Goal: Find specific page/section: Find specific page/section

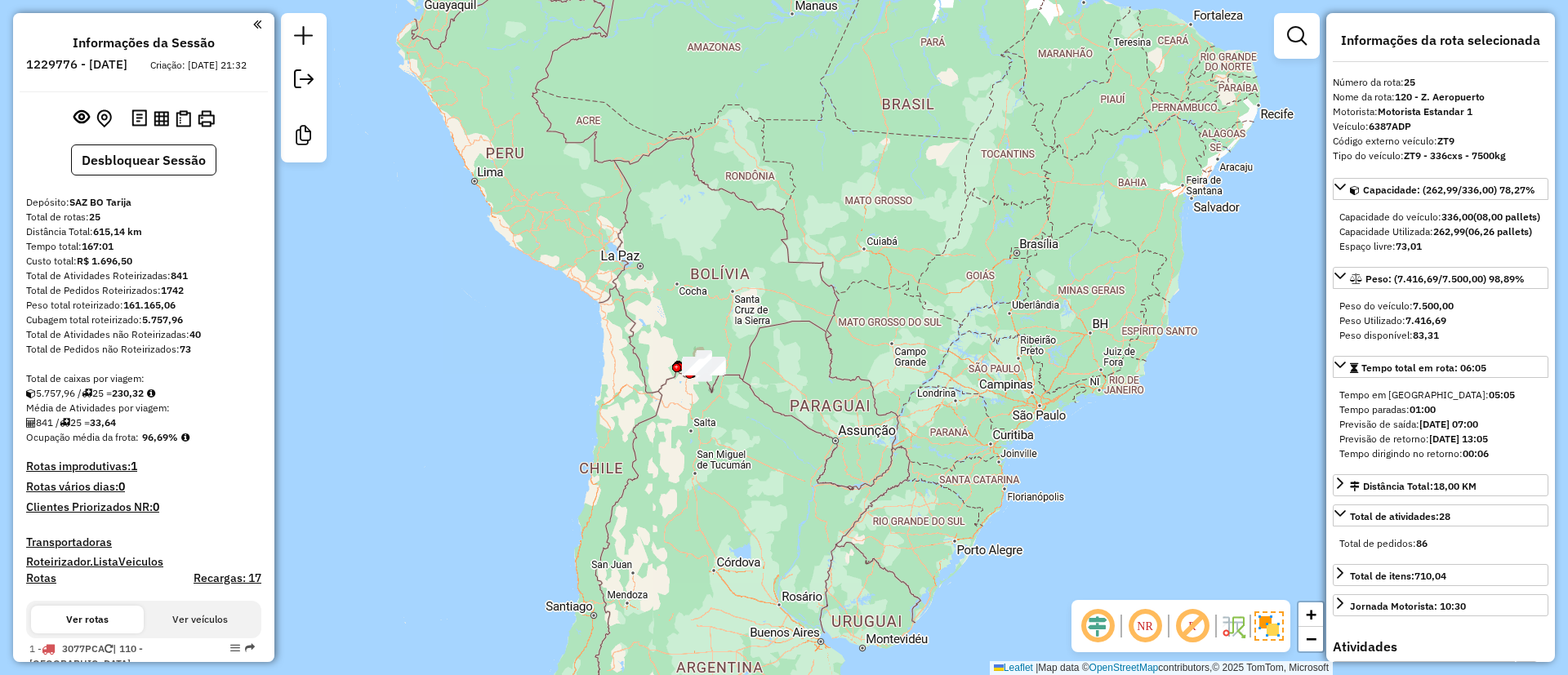
select select "*********"
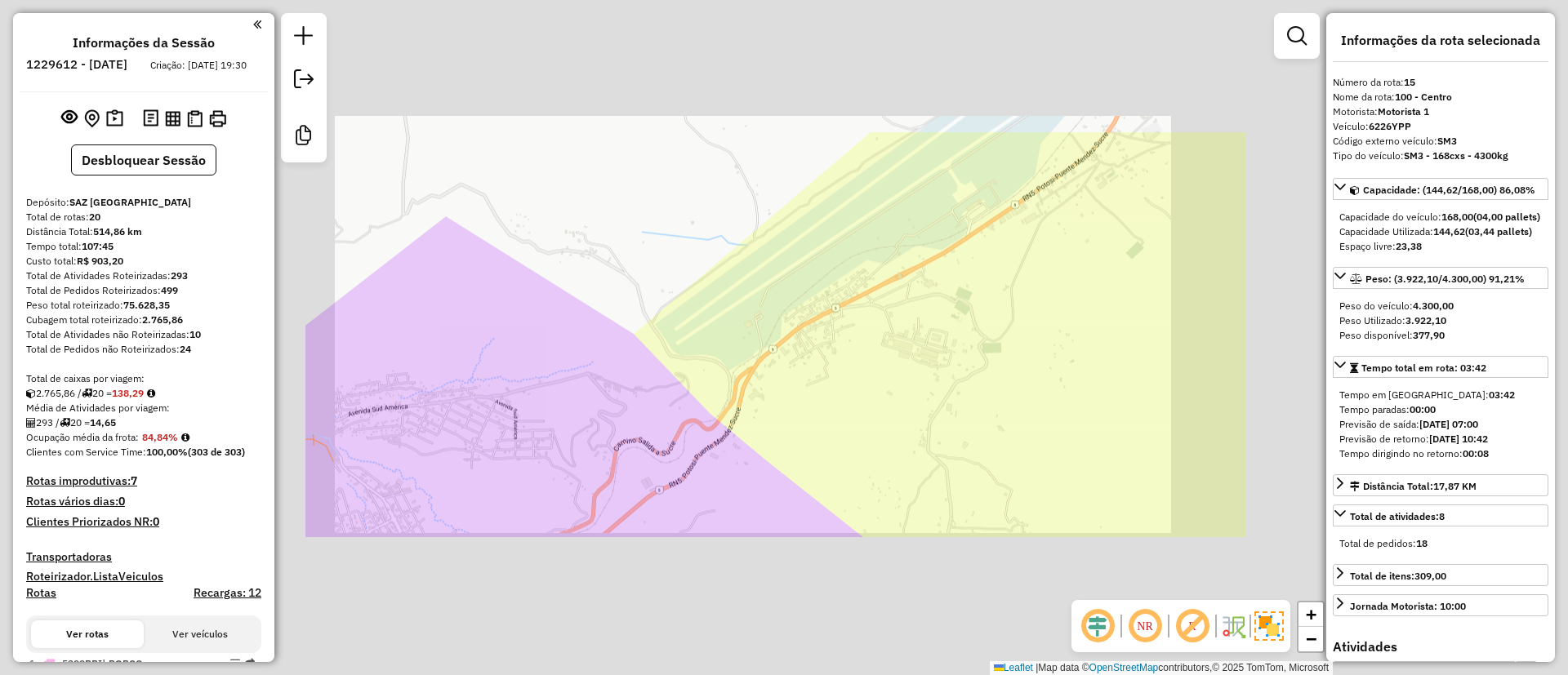
click at [767, 371] on div "Janela de atendimento Grade de atendimento Capacidade Transportadoras Veículos …" at bounding box center [784, 338] width 1568 height 675
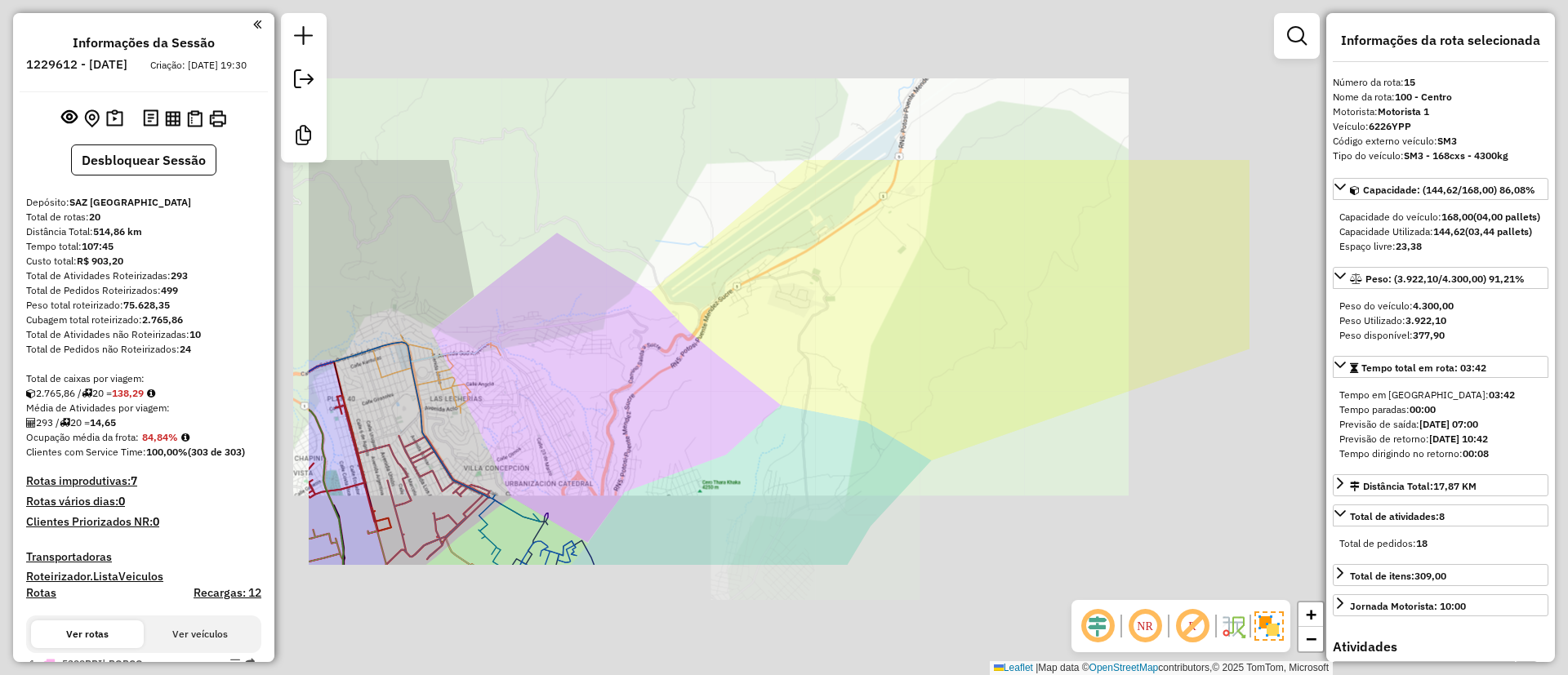
drag, startPoint x: 802, startPoint y: 395, endPoint x: 803, endPoint y: 348, distance: 47.0
click at [802, 345] on div "Janela de atendimento Grade de atendimento Capacidade Transportadoras Veículos …" at bounding box center [784, 338] width 1568 height 675
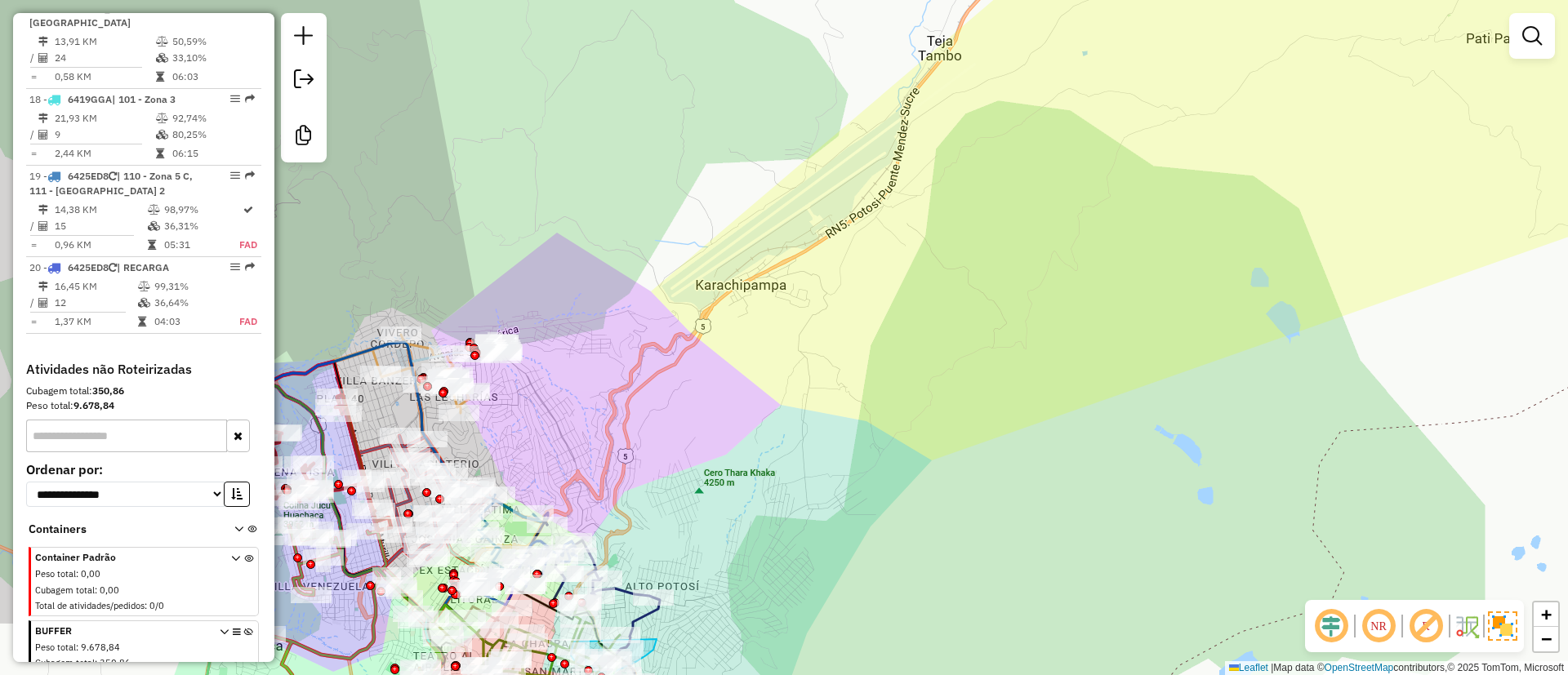
scroll to position [2060, 0]
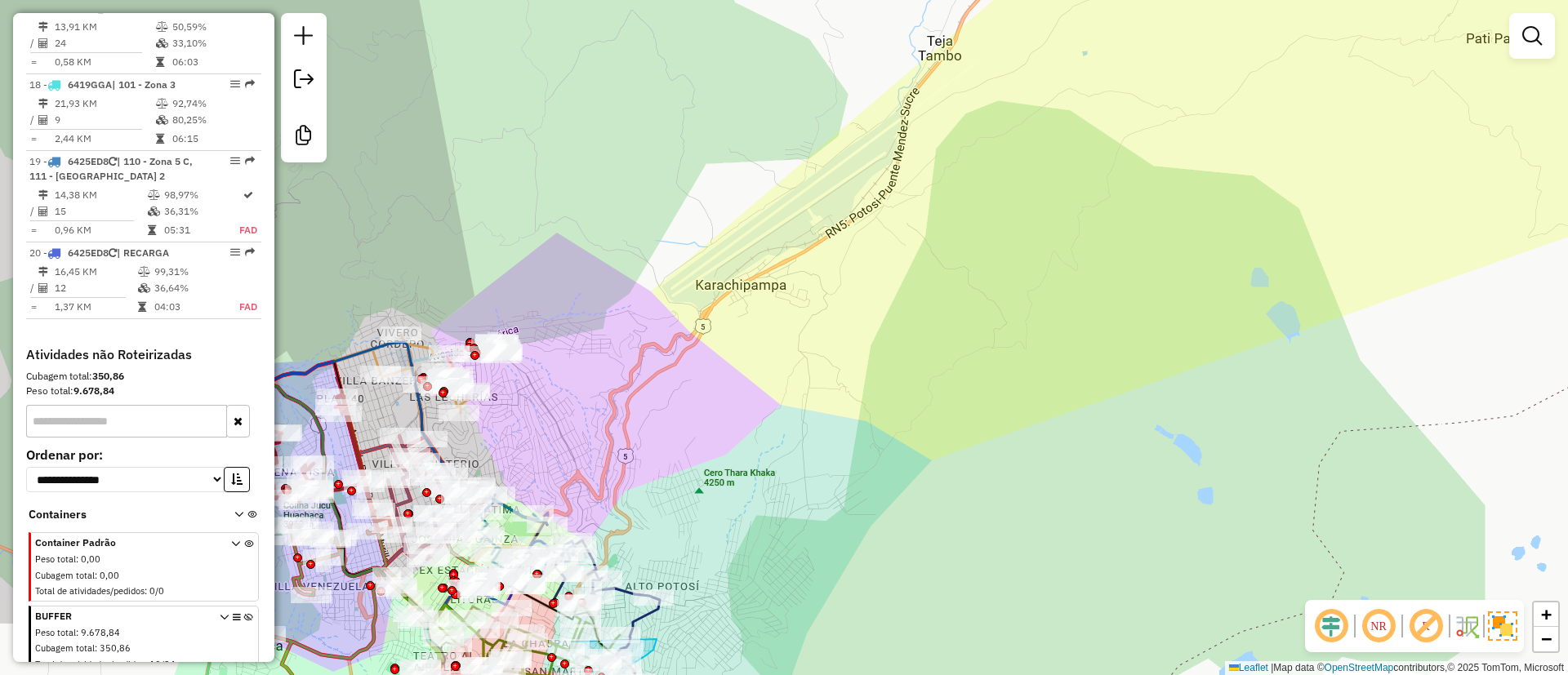
click at [246, 613] on icon at bounding box center [249, 644] width 9 height 62
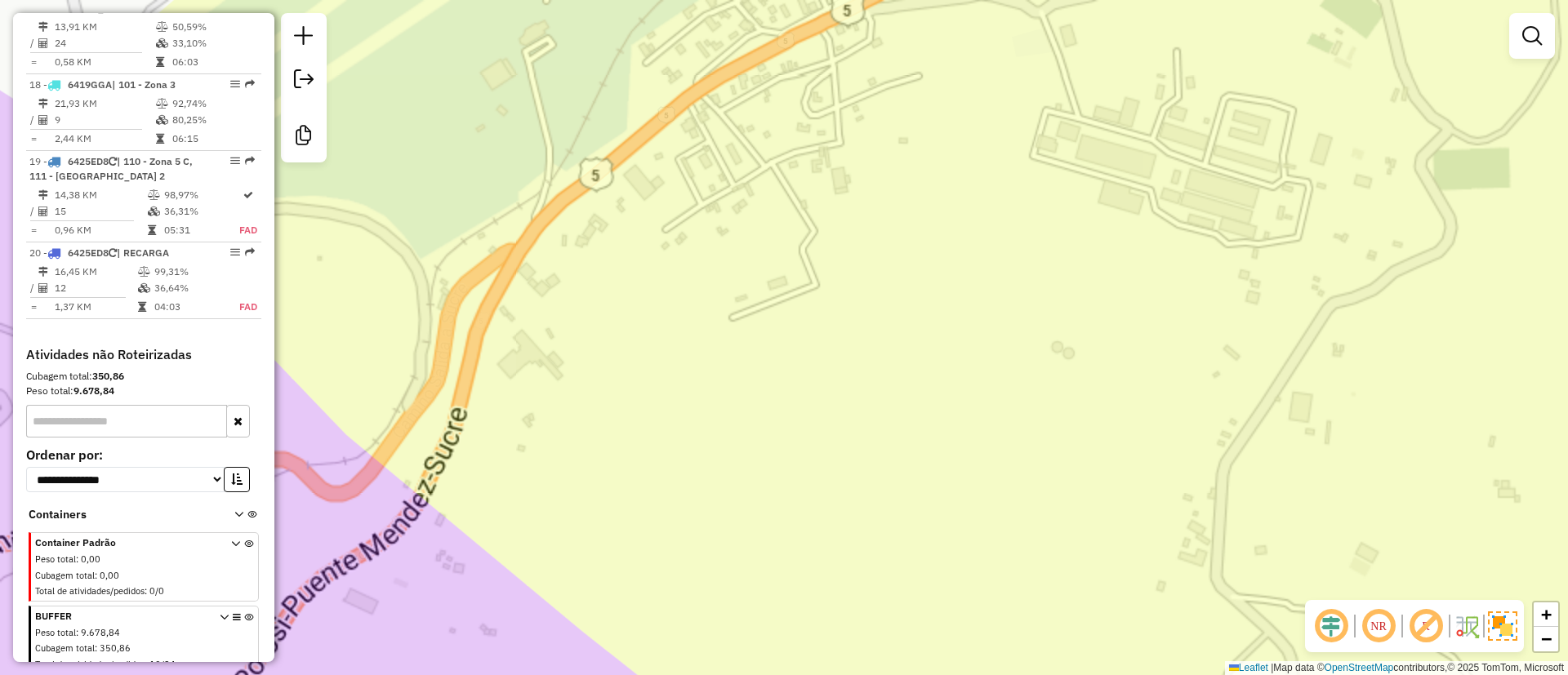
click at [738, 317] on div "Janela de atendimento Grade de atendimento Capacidade Transportadoras Veículos …" at bounding box center [784, 338] width 1568 height 675
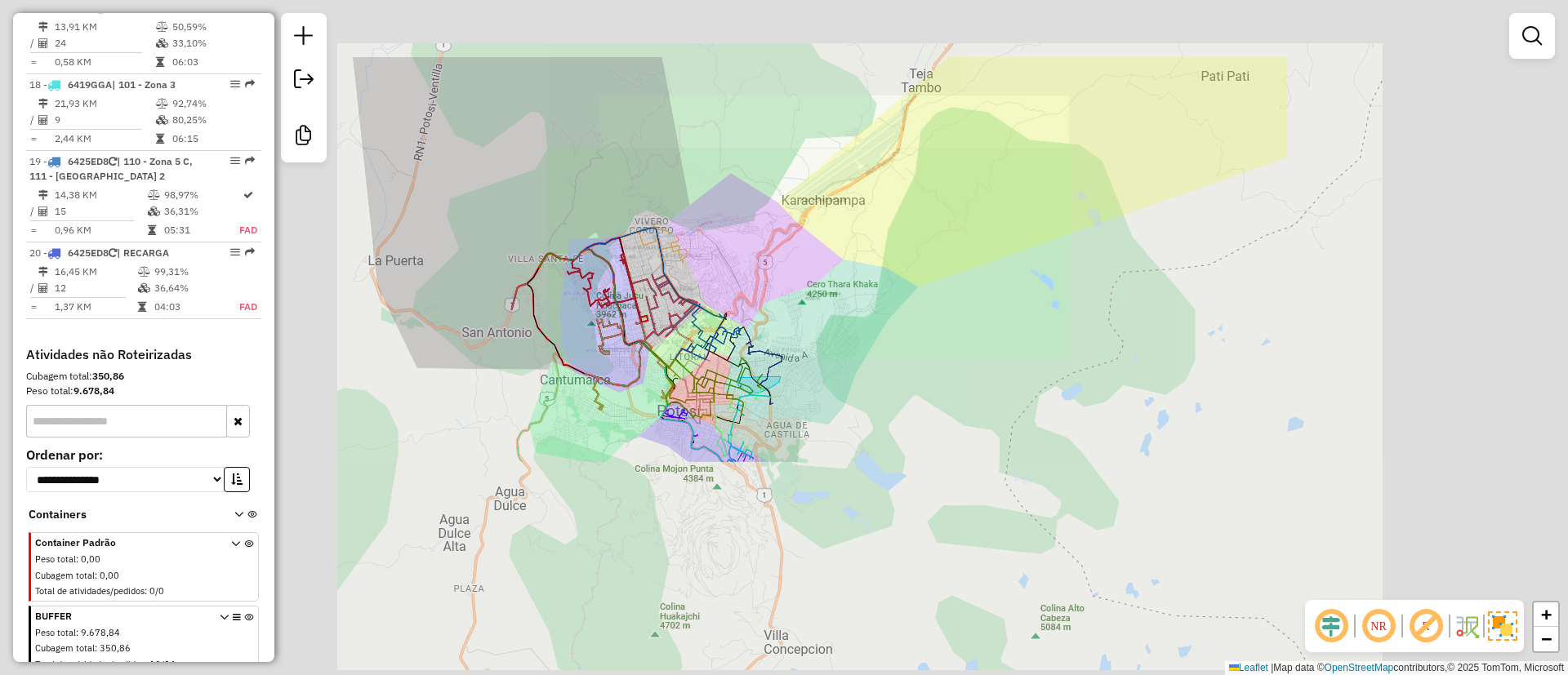
click at [944, 179] on div "Janela de atendimento Grade de atendimento Capacidade Transportadoras Veículos …" at bounding box center [784, 338] width 1568 height 675
